Goal: Task Accomplishment & Management: Manage account settings

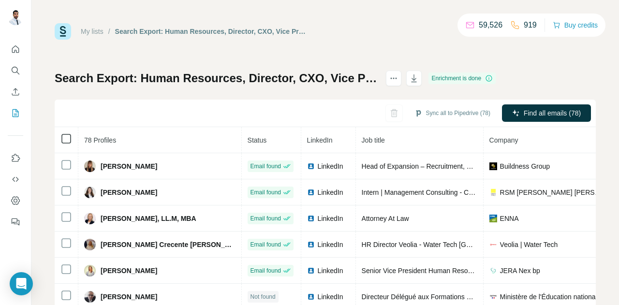
click at [71, 136] on icon at bounding box center [66, 139] width 12 height 12
click at [339, 100] on div "Sync all to Pipedrive (78) Find all emails (78)" at bounding box center [325, 114] width 541 height 28
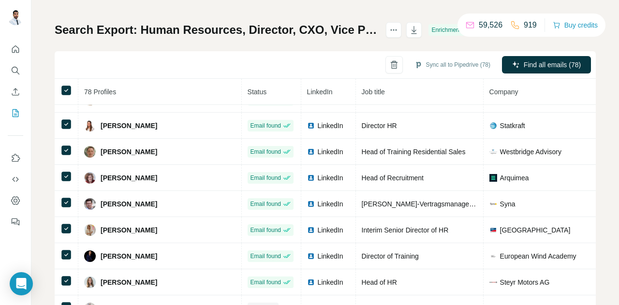
scroll to position [366, 0]
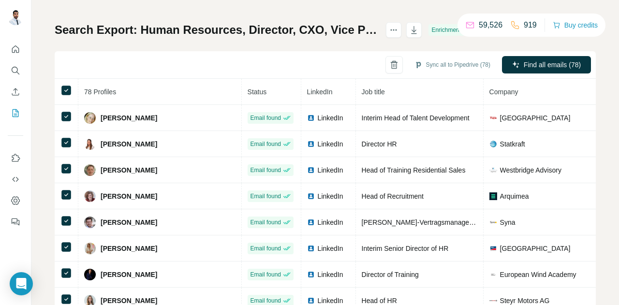
click at [437, 30] on div "Search Export: Human Resources, Director, CXO, Vice President, Europe, Renewabl…" at bounding box center [275, 29] width 441 height 15
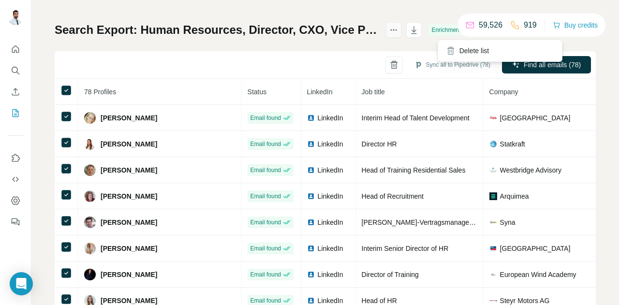
click at [399, 31] on icon "actions" at bounding box center [394, 30] width 10 height 10
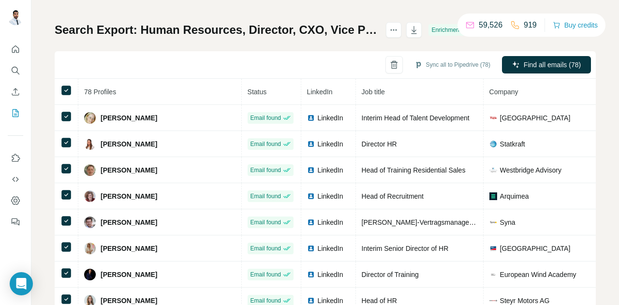
click at [377, 30] on h1 "Search Export: Human Resources, Director, CXO, Vice President, Europe, Renewabl…" at bounding box center [216, 29] width 323 height 15
click at [377, 32] on h1 "Search Export: Human Resources, Director, CXO, Vice President, Europe, Renewabl…" at bounding box center [216, 29] width 323 height 15
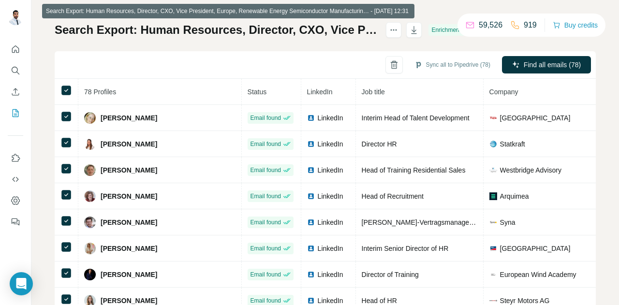
click at [377, 32] on h1 "Search Export: Human Resources, Director, CXO, Vice President, Europe, Renewabl…" at bounding box center [216, 29] width 323 height 15
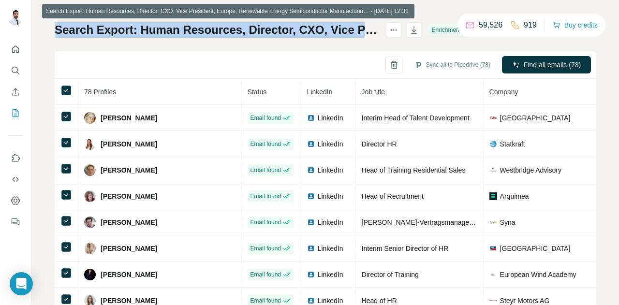
click at [377, 32] on h1 "Search Export: Human Resources, Director, CXO, Vice President, Europe, Renewabl…" at bounding box center [216, 29] width 323 height 15
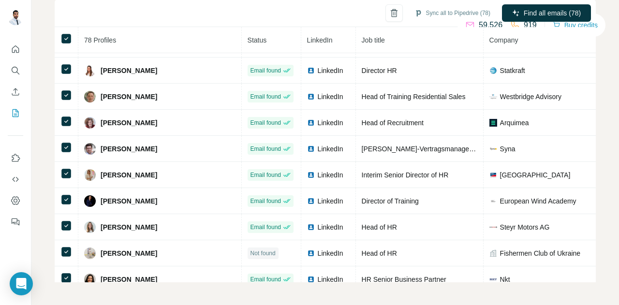
scroll to position [317, 0]
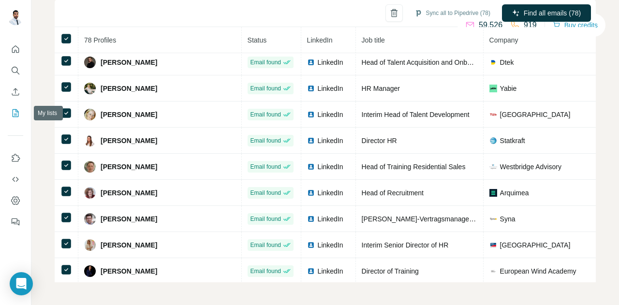
click at [11, 112] on button "My lists" at bounding box center [15, 113] width 15 height 17
click at [27, 109] on div at bounding box center [15, 133] width 31 height 196
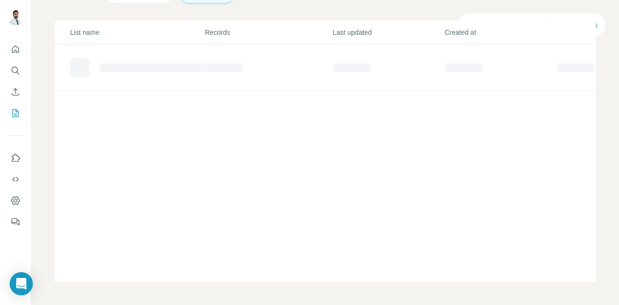
scroll to position [71, 0]
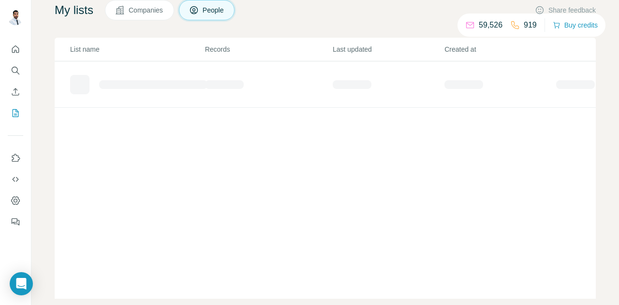
click at [27, 109] on div at bounding box center [15, 133] width 31 height 196
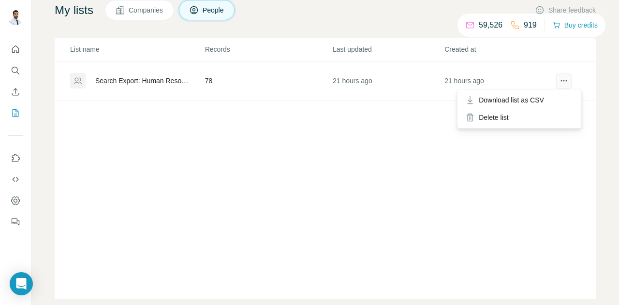
click at [559, 80] on icon "actions" at bounding box center [564, 81] width 10 height 10
